Goal: Task Accomplishment & Management: Manage account settings

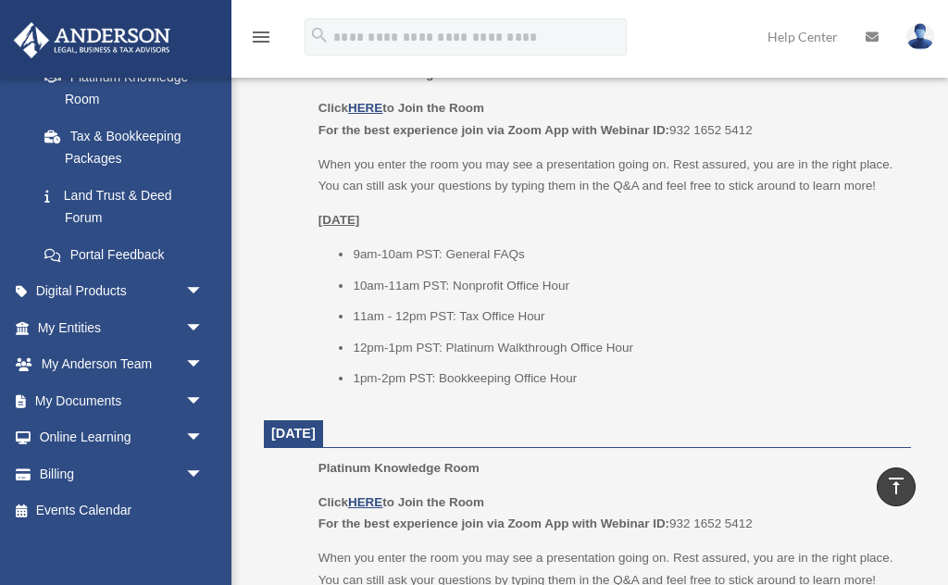
scroll to position [389, 0]
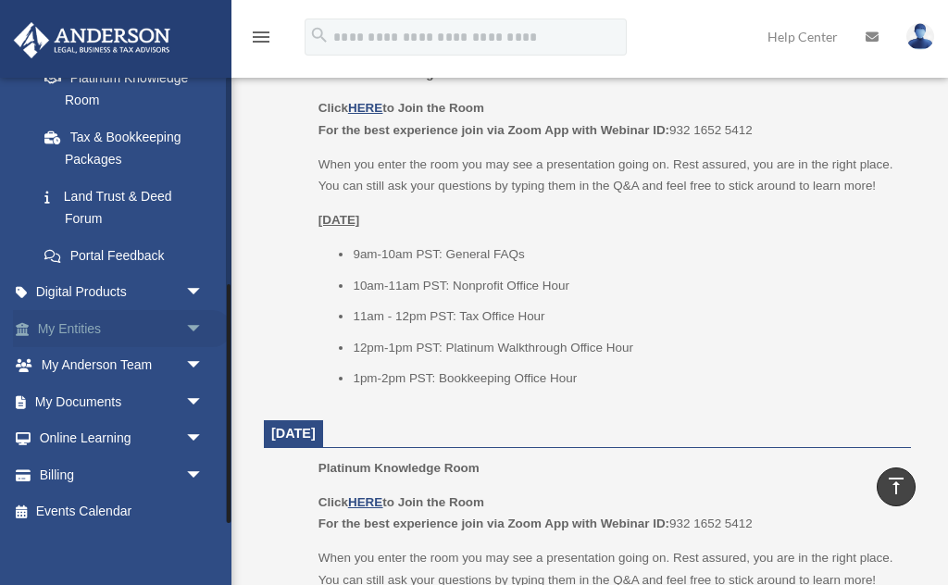
click at [189, 316] on span "arrow_drop_down" at bounding box center [203, 329] width 37 height 38
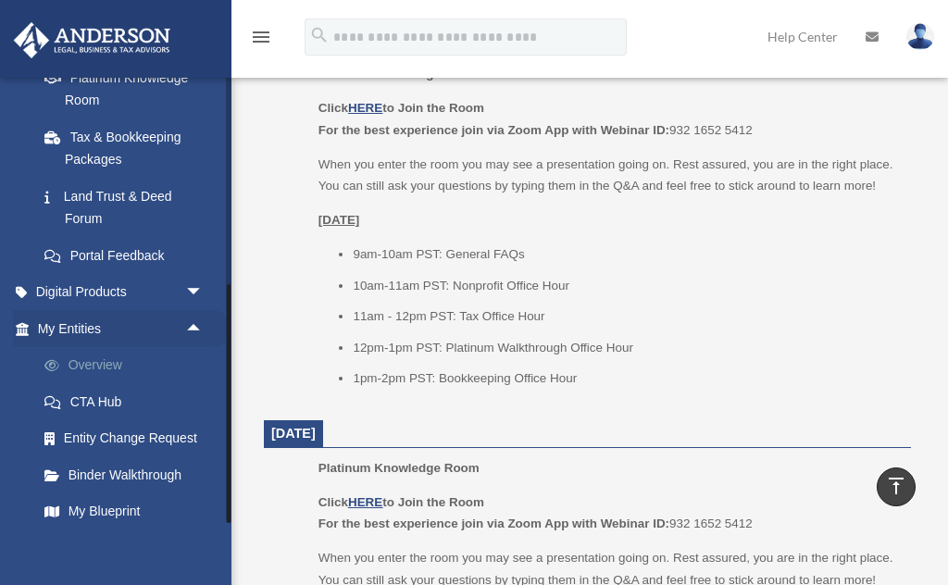
click at [114, 353] on link "Overview" at bounding box center [129, 365] width 206 height 37
click at [126, 502] on link "My Blueprint" at bounding box center [129, 511] width 206 height 37
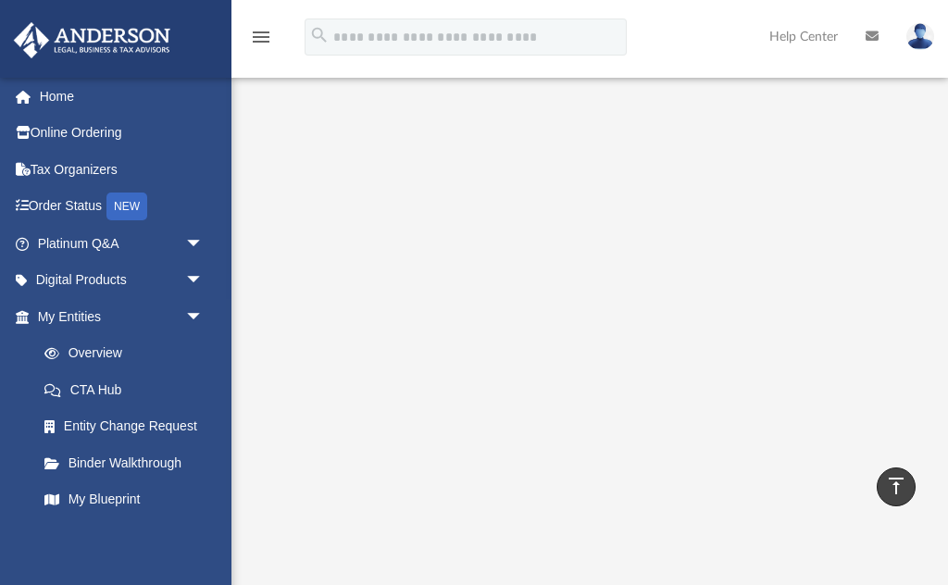
scroll to position [6, 0]
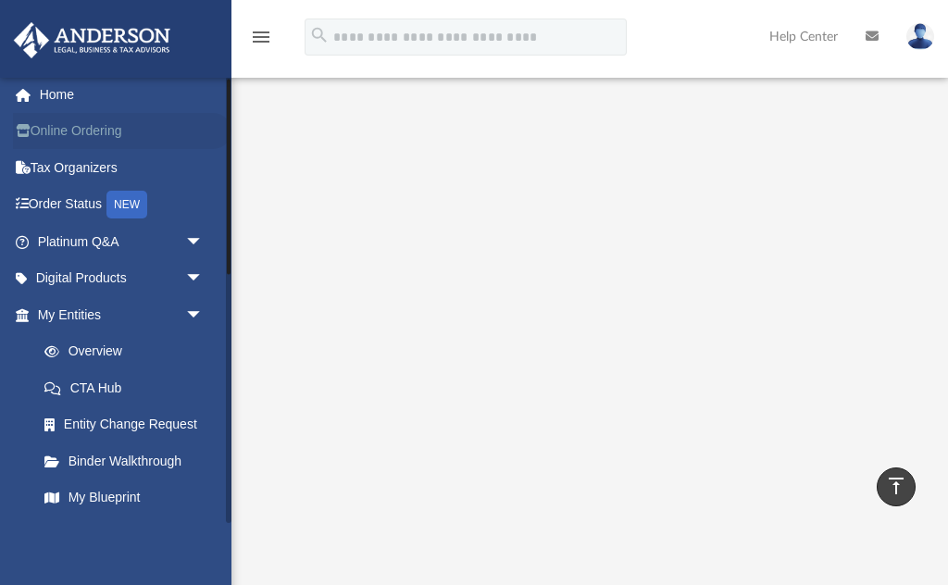
click at [99, 136] on link "Online Ordering" at bounding box center [122, 131] width 218 height 37
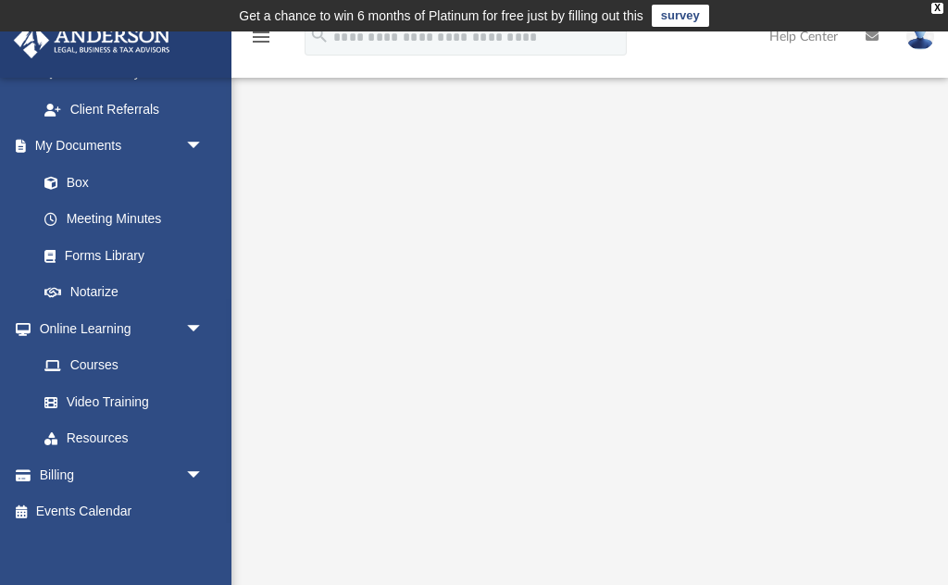
scroll to position [575, 0]
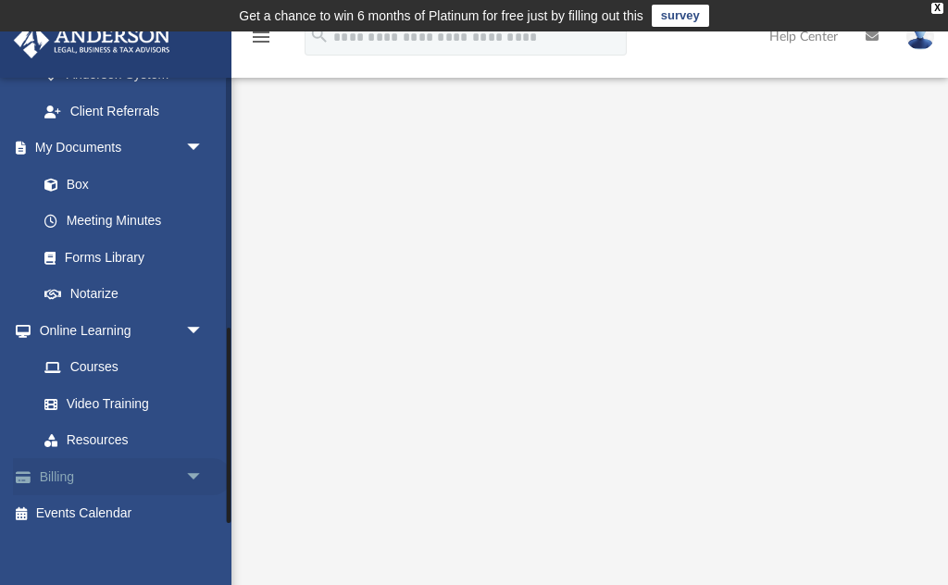
click at [191, 463] on span "arrow_drop_down" at bounding box center [203, 477] width 37 height 38
click at [97, 503] on link "$ Open Invoices" at bounding box center [129, 514] width 206 height 38
